Goal: Navigation & Orientation: Find specific page/section

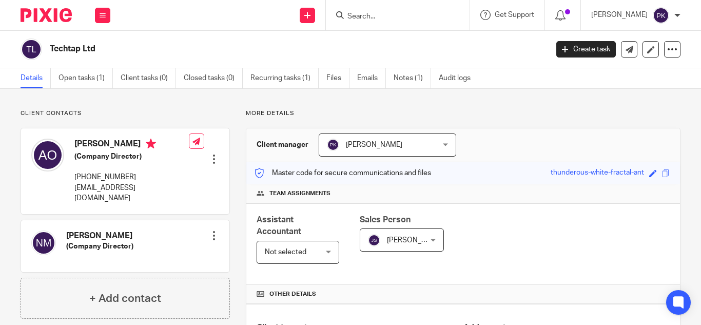
scroll to position [277, 0]
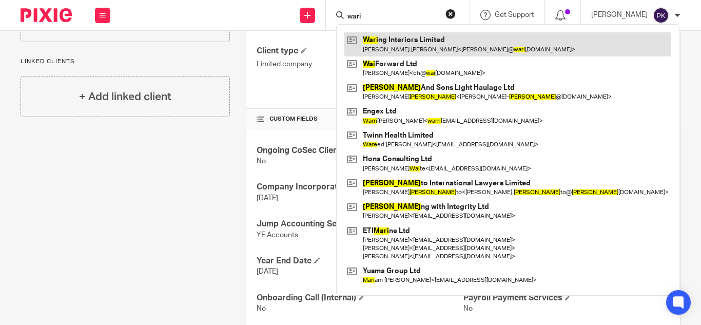
type input "wari"
click at [368, 42] on link at bounding box center [507, 44] width 327 height 24
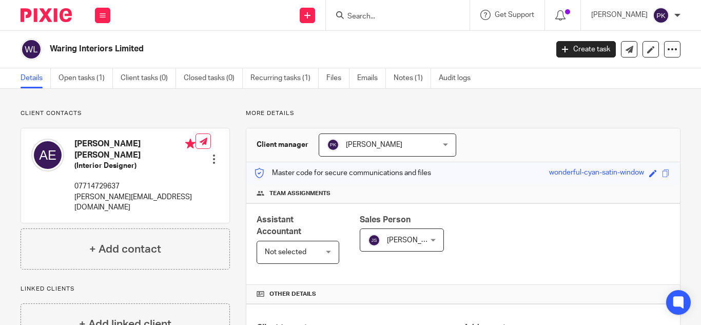
click at [357, 22] on form at bounding box center [401, 15] width 109 height 13
click at [347, 16] on input "Search" at bounding box center [393, 16] width 92 height 9
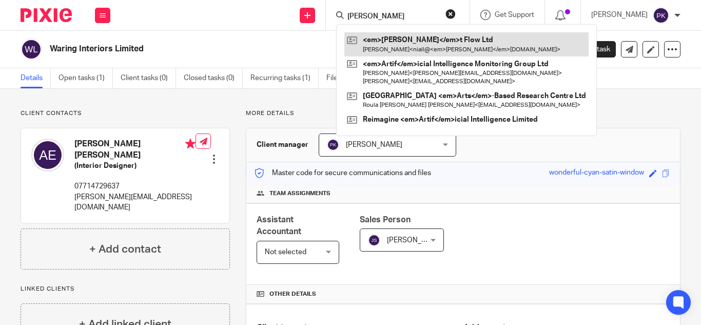
type input "[PERSON_NAME]"
click at [360, 52] on link at bounding box center [466, 44] width 244 height 24
